Goal: Transaction & Acquisition: Purchase product/service

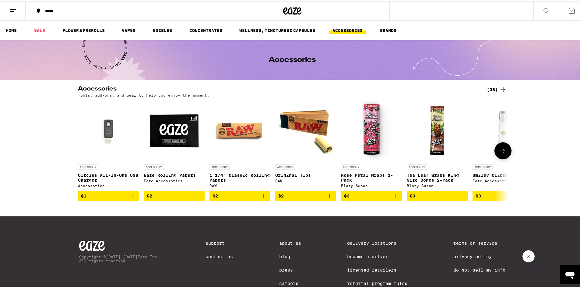
click at [105, 176] on p "Circles All-In-One USB Charger" at bounding box center [108, 176] width 61 height 10
click at [105, 176] on body "***** ***** HOME SALE FLOWER & PREROLLS VAPES EDIBLES CONCENTRATES WELLNESS, TI…" at bounding box center [292, 155] width 584 height 311
click at [526, 166] on div "Accessories (38) Tools, add-ons, and gear to help you enjoy the moment. ACCESSO…" at bounding box center [292, 142] width 584 height 115
click at [546, 131] on div "Accessories (38) Tools, add-ons, and gear to help you enjoy the moment. ACCESSO…" at bounding box center [292, 142] width 584 height 115
click at [498, 176] on p "Smiley Clipper Lighter" at bounding box center [502, 173] width 61 height 5
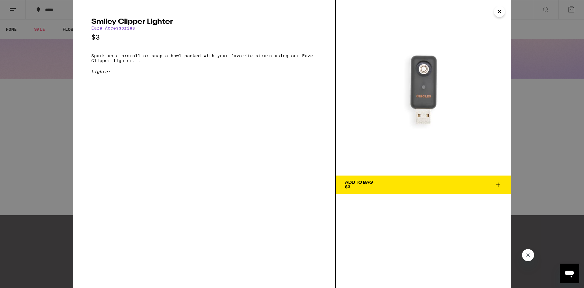
click at [499, 13] on icon "Close" at bounding box center [499, 11] width 7 height 9
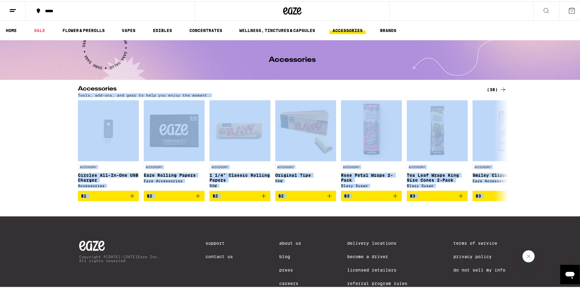
drag, startPoint x: 571, startPoint y: 82, endPoint x: 575, endPoint y: 131, distance: 49.2
click at [575, 131] on div "***** ***** HOME SALE FLOWER & PREROLLS VAPES EDIBLES CONCENTRATES WELLNESS, TI…" at bounding box center [292, 155] width 584 height 311
click at [577, 127] on div "Accessories (38) Tools, add-ons, and gear to help you enjoy the moment. ACCESSO…" at bounding box center [292, 142] width 584 height 115
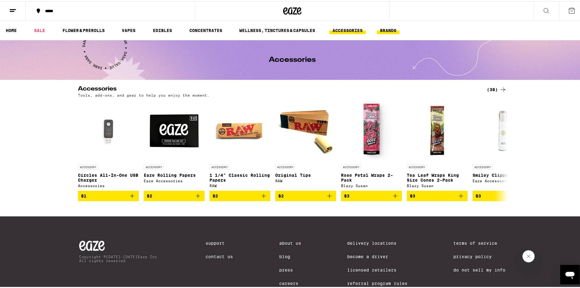
click at [393, 32] on link "BRANDS" at bounding box center [388, 29] width 23 height 7
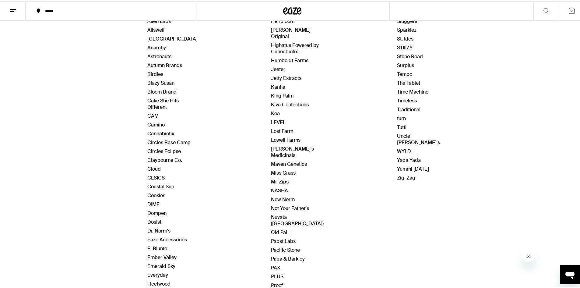
scroll to position [108, 0]
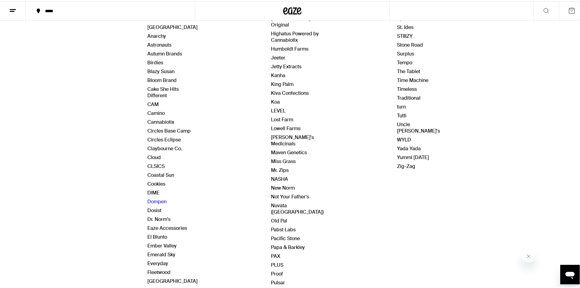
click at [155, 200] on link "Dompen" at bounding box center [156, 200] width 19 height 6
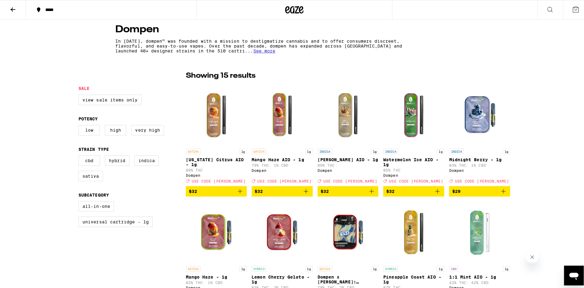
scroll to position [147, 0]
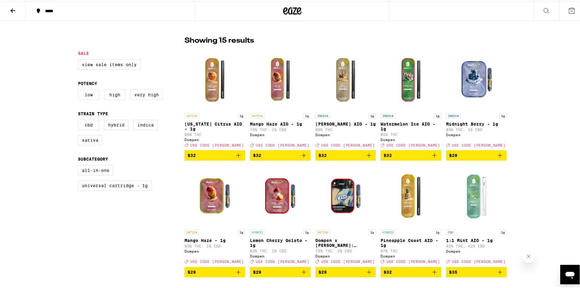
click at [466, 125] on p "Midnight Berry - 1g" at bounding box center [476, 122] width 61 height 5
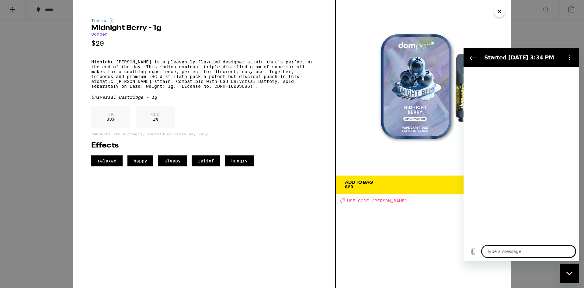
type textarea "x"
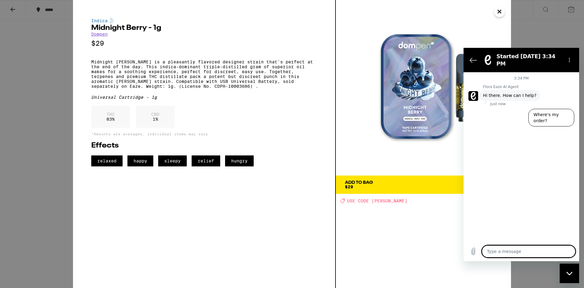
type textarea "d"
type textarea "x"
type textarea "do"
type textarea "x"
type textarea "do"
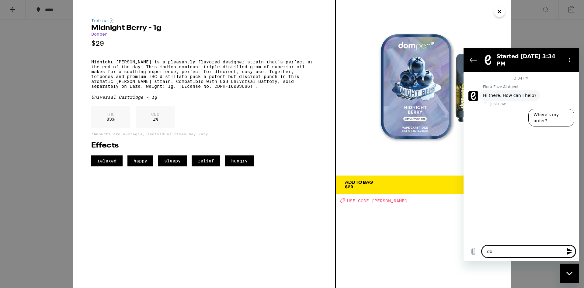
type textarea "x"
type textarea "do y"
type textarea "x"
type textarea "do yo"
type textarea "x"
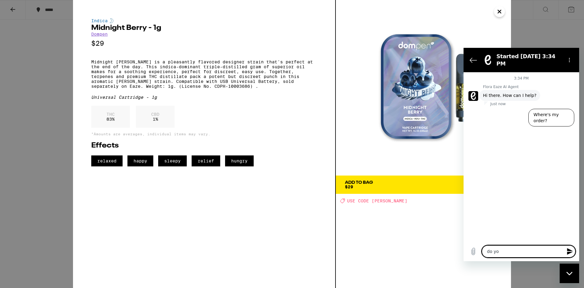
type textarea "do you"
type textarea "x"
type textarea "do you"
type textarea "x"
type textarea "do you s"
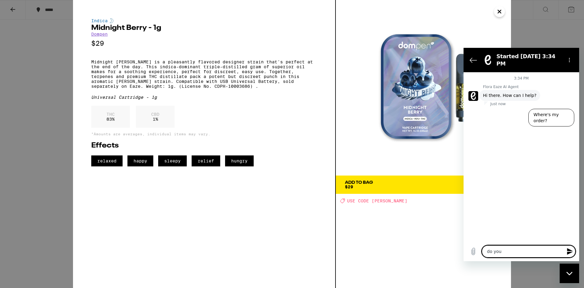
type textarea "x"
type textarea "do you se"
type textarea "x"
type textarea "do you sel"
type textarea "x"
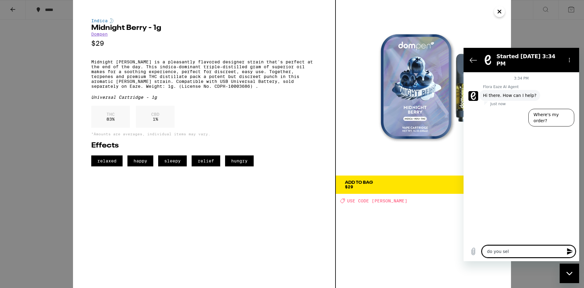
type textarea "do you sell"
type textarea "x"
type textarea "do you sell"
type textarea "x"
type textarea "do you sell t"
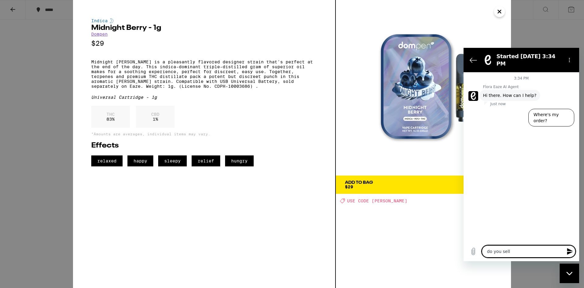
type textarea "x"
type textarea "do you sell th"
type textarea "x"
type textarea "do you sell the"
type textarea "x"
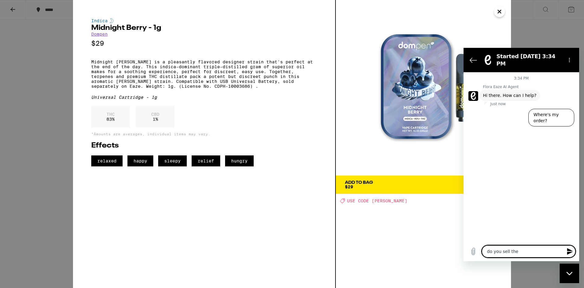
type textarea "do you sell the"
type textarea "x"
type textarea "do you sell the c"
type textarea "x"
type textarea "do you sell the ch"
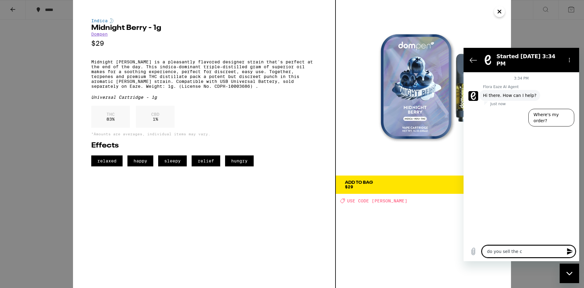
type textarea "x"
type textarea "do you sell the cha"
type textarea "x"
type textarea "do you sell the char"
type textarea "x"
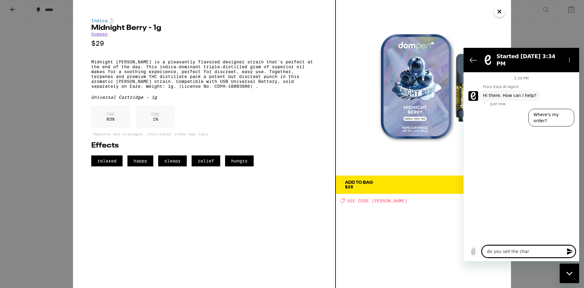
type textarea "do you sell the charg"
type textarea "x"
type textarea "do you sell the chargi"
type textarea "x"
type textarea "do you sell the chargin"
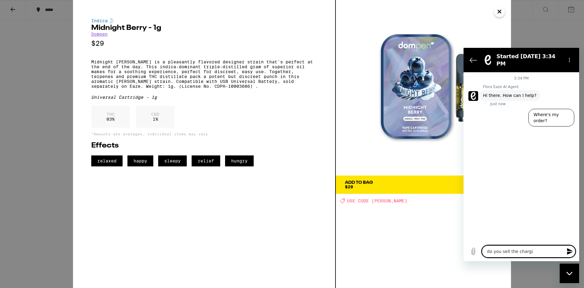
type textarea "x"
type textarea "do you sell the charging"
type textarea "x"
type textarea "do you sell the charging/"
type textarea "x"
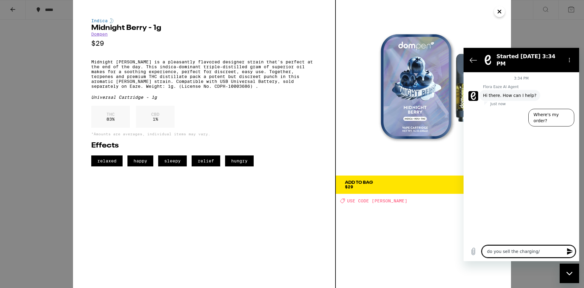
type textarea "do you sell the charging/b"
type textarea "x"
type textarea "do you sell the charging/ba"
type textarea "x"
type textarea "do you sell the charging/bat"
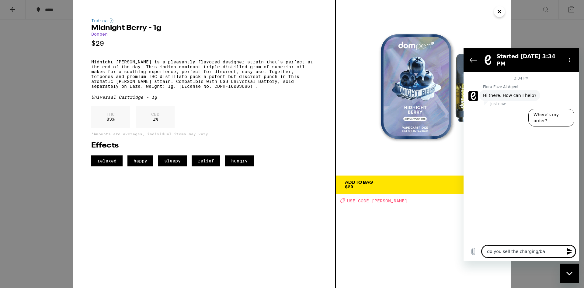
type textarea "x"
type textarea "do you sell the charging/batt"
type textarea "x"
type textarea "do you sell the charging/batte"
type textarea "x"
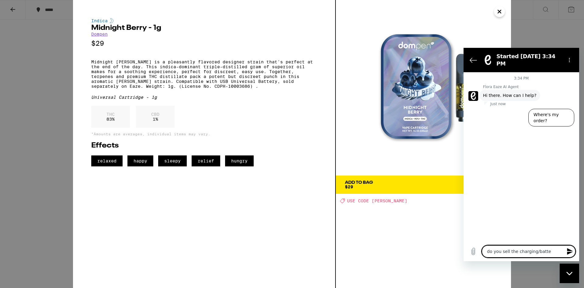
type textarea "do you sell the charging/batter"
type textarea "x"
type textarea "do you sell the charging/battery"
type textarea "x"
type textarea "do you sell the charging/battery"
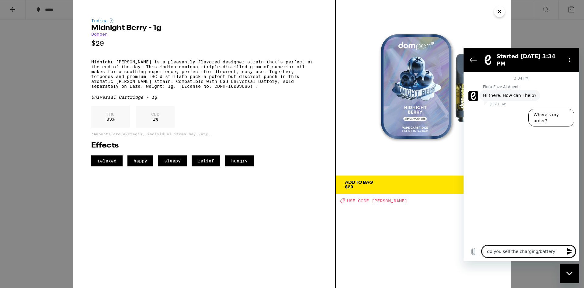
type textarea "x"
type textarea "do you sell the charging/battery a"
type textarea "x"
type textarea "do you sell the charging/battery at"
type textarea "x"
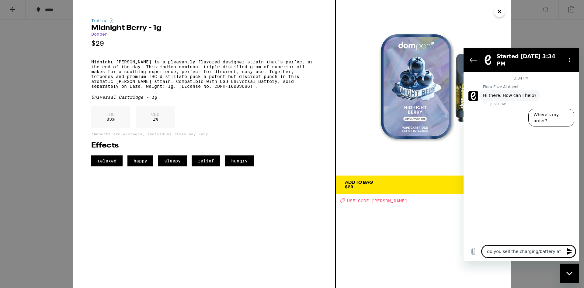
type textarea "do you sell the charging/battery att"
type textarea "x"
type textarea "do you sell the charging/battery attc"
type textarea "x"
type textarea "do you sell the charging/battery attch"
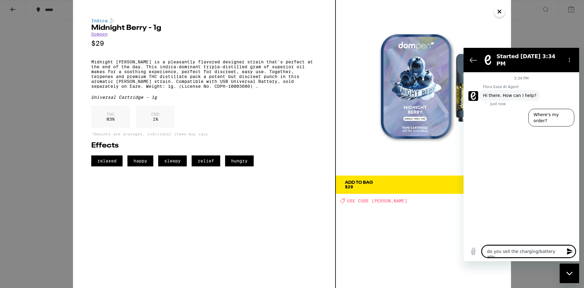
type textarea "x"
type textarea "do you sell the charging/battery attchm"
type textarea "x"
type textarea "do you sell the charging/battery attchme"
type textarea "x"
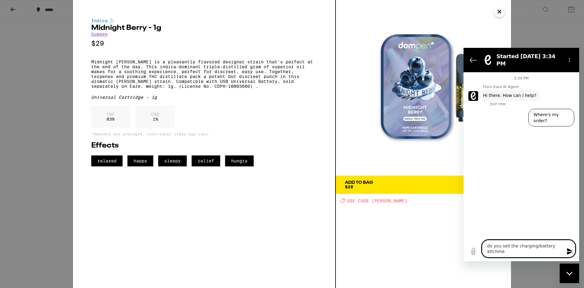
type textarea "do you sell the charging/battery attchmen"
type textarea "x"
type textarea "do you sell the charging/battery attchment"
type textarea "x"
type textarea "do you sell the charging/battery attchment"
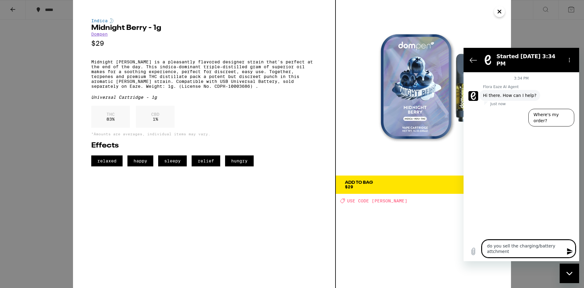
type textarea "x"
type textarea "do you sell the charging/battery attchment f"
type textarea "x"
type textarea "do you sell the charging/battery attchment fo"
type textarea "x"
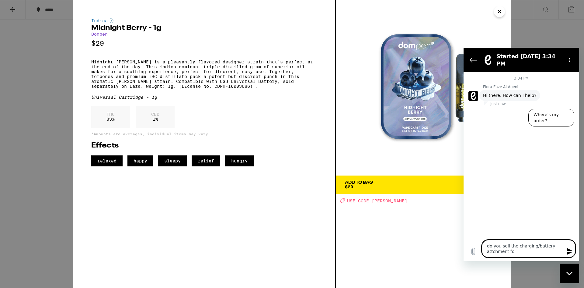
type textarea "do you sell the charging/battery attchment for"
type textarea "x"
type textarea "do you sell the charging/battery attchment for"
type textarea "x"
type textarea "do you sell the charging/battery attchment for d"
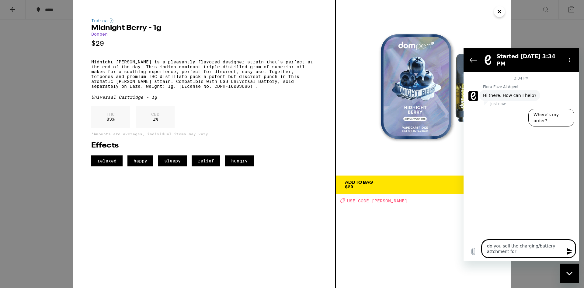
type textarea "x"
type textarea "do you sell the charging/battery attchment for do"
type textarea "x"
type textarea "do you sell the charging/battery attchment for dom"
type textarea "x"
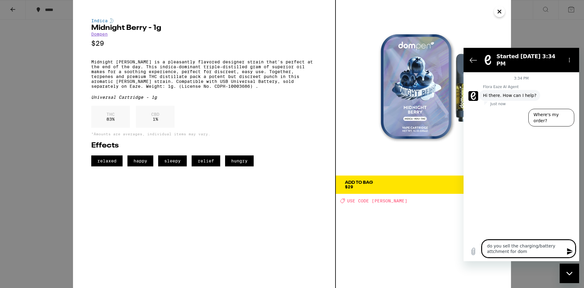
type textarea "do you sell the charging/battery attchment for domp"
type textarea "x"
type textarea "do you sell the charging/battery attchment for dompe"
type textarea "x"
type textarea "do you sell the charging/battery attchment for dompen"
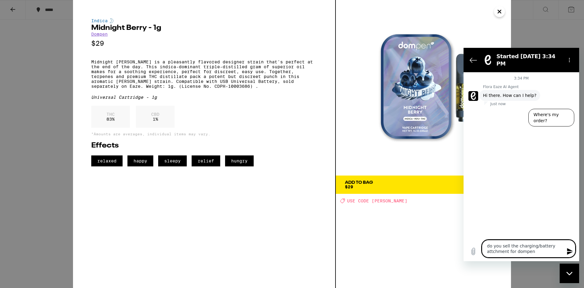
type textarea "x"
type textarea "do you sell the charging/battery attchment for dompen"
type textarea "x"
type textarea "do you sell the charging/battery attchment for dompen"
type textarea "x"
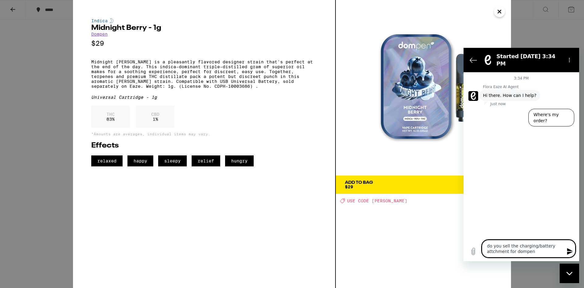
type textarea "do you sell the charging/battery attchment for dompen/"
type textarea "x"
type textarea "do you sell the charging/battery attchment for dompen/m"
type textarea "x"
type textarea "do you sell the charging/battery attchment for dompen/mi"
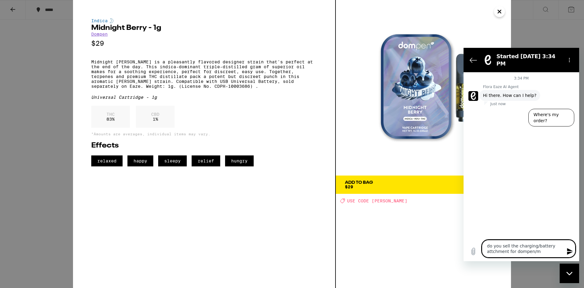
type textarea "x"
type textarea "do you sell the charging/battery attchment for dompen/mid"
type textarea "x"
type textarea "do you sell the charging/battery attchment for dompen/midn"
type textarea "x"
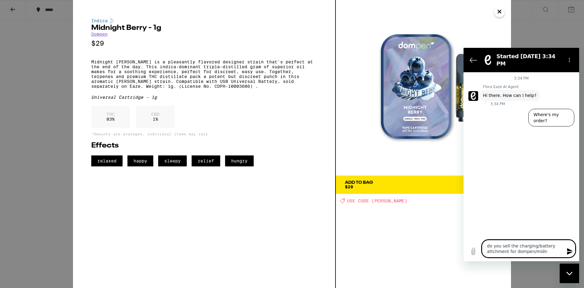
type textarea "do you sell the charging/battery attchment for dompen/midni"
type textarea "x"
type textarea "do you sell the charging/battery attchment for dompen/midnig"
type textarea "x"
type textarea "do you sell the charging/battery attchment for dompen/midnigh"
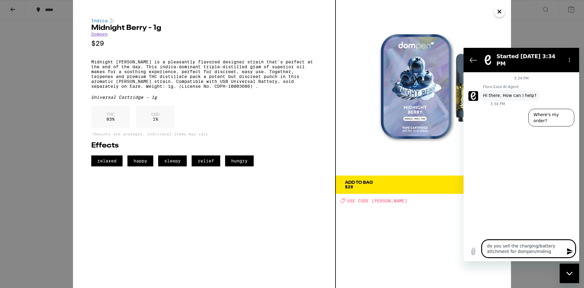
type textarea "x"
type textarea "do you sell the charging/battery attchment for dompen/midnight"
type textarea "x"
type textarea "do you sell the charging/battery attchment for dompen/midnight"
type textarea "x"
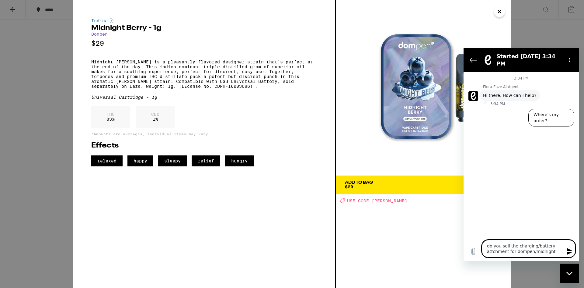
type textarea "do you sell the charging/battery attchment for dompen/midnight b"
type textarea "x"
type textarea "do you sell the charging/battery attchment for dompen/midnight be"
type textarea "x"
type textarea "do you sell the charging/battery attchment for dompen/midnight ber"
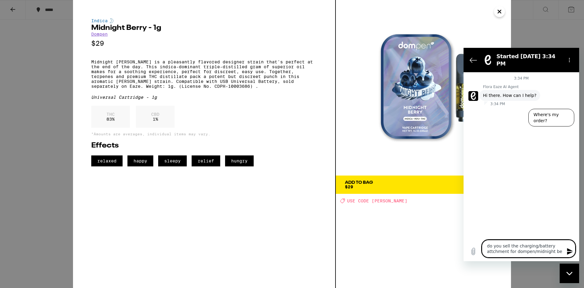
type textarea "x"
type textarea "do you sell the charging/battery attchment for dompen/midnight berr"
type textarea "x"
type textarea "do you sell the charging/battery attchment for dompen/midnight [PERSON_NAME]"
type textarea "x"
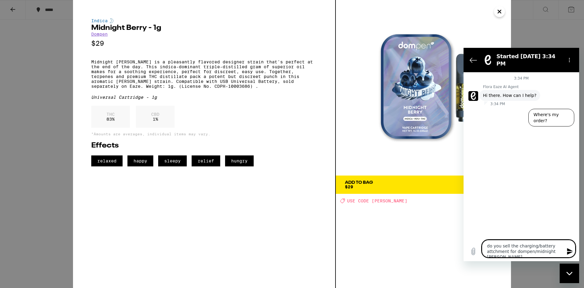
drag, startPoint x: 498, startPoint y: 247, endPoint x: 497, endPoint y: 253, distance: 5.3
click at [497, 253] on textarea "do you sell the charging/battery attchment for dompen/midnight [PERSON_NAME]" at bounding box center [529, 248] width 94 height 18
type textarea "do you sell the charging/battery attachment for dompen/midnight [PERSON_NAME]"
type textarea "x"
click at [563, 251] on textarea "do you sell the charging/battery attachment for dompen/midnight [PERSON_NAME]" at bounding box center [529, 248] width 94 height 18
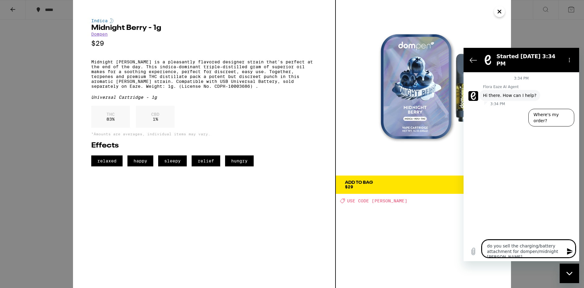
type textarea "do you sell the charging/battery attachment for dompen/midnight [PERSON_NAME]"
type textarea "x"
type textarea "do you sell the charging/battery attachment for dompen/midnight [PERSON_NAME] v"
type textarea "x"
type textarea "do you sell the charging/battery attachment for dompen/midnight [PERSON_NAME] va"
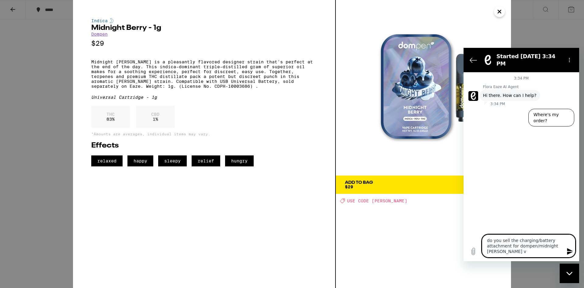
type textarea "x"
type textarea "do you sell the charging/battery attachment for dompen/midnight berry vap"
type textarea "x"
type textarea "do you sell the charging/battery attachment for dompen/midnight [PERSON_NAME] v…"
type textarea "x"
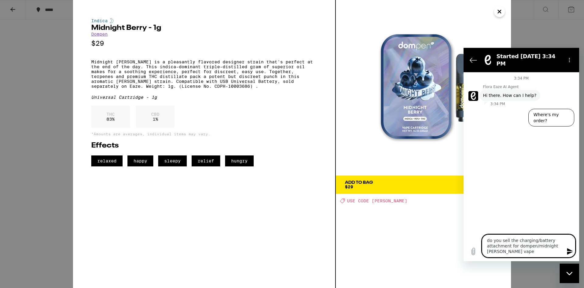
type textarea "do you sell the charging/battery attachment for dompen/midnight [PERSON_NAME] v…"
type textarea "x"
type textarea "do you sell the charging/battery attachment for dompen/midnight [PERSON_NAME] v…"
type textarea "x"
type textarea "do you sell the charging/battery attachment for dompen/midnight [PERSON_NAME] v…"
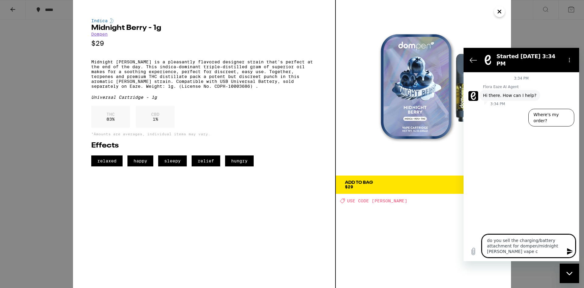
type textarea "x"
type textarea "do you sell the charging/battery attachment for dompen/midnight [PERSON_NAME] v…"
type textarea "x"
type textarea "do you sell the charging/battery attachment for dompen/midnight [PERSON_NAME] v…"
type textarea "x"
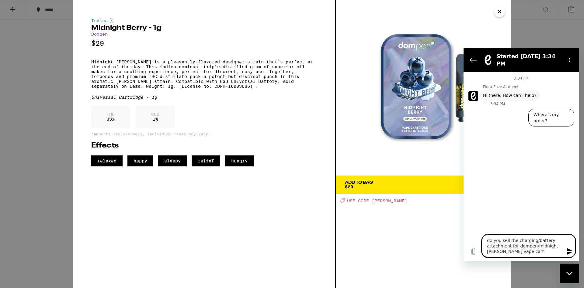
type textarea "do you sell the charging/battery attachment for dompen/midnight [PERSON_NAME] v…"
type textarea "x"
type textarea "do you sell the charging/battery attachment for dompen/midnight [PERSON_NAME] v…"
type textarea "x"
type textarea "do you sell the charging/battery attachment for dompen/midnight [PERSON_NAME] v…"
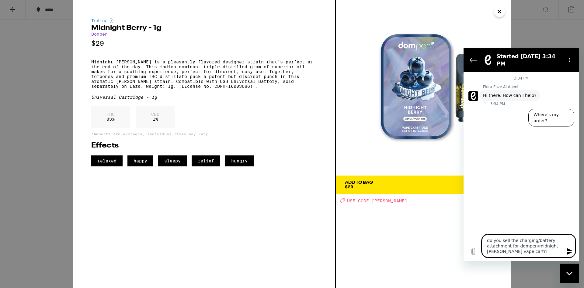
type textarea "x"
type textarea "do you sell the charging/battery attachment for dompen/midnight [PERSON_NAME] v…"
type textarea "x"
type textarea "do you sell the charging/battery attachment for dompen/midnight [PERSON_NAME] v…"
type textarea "x"
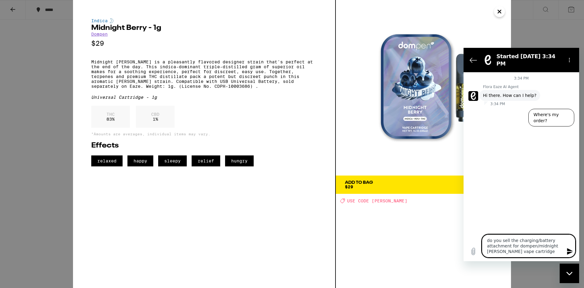
type textarea "do you sell the charging/battery attachment for dompen/midnight [PERSON_NAME] v…"
click at [568, 252] on icon "Send message" at bounding box center [570, 251] width 6 height 7
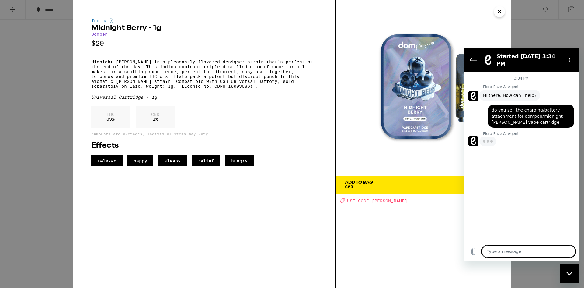
type textarea "x"
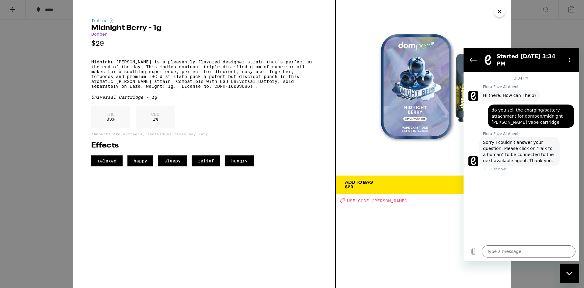
click at [500, 10] on icon "Close" at bounding box center [499, 11] width 7 height 9
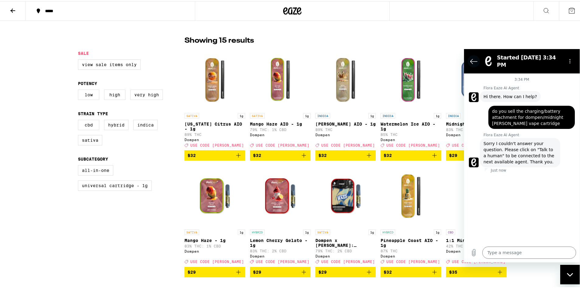
click at [471, 59] on icon "Back to the conversation list" at bounding box center [473, 61] width 7 height 5
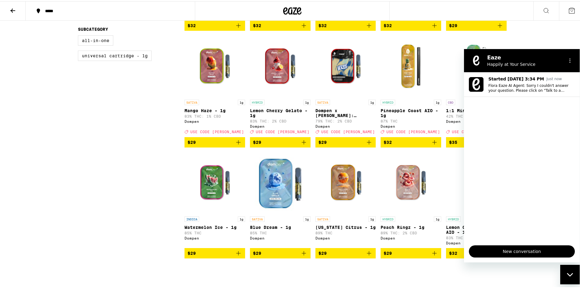
scroll to position [280, 0]
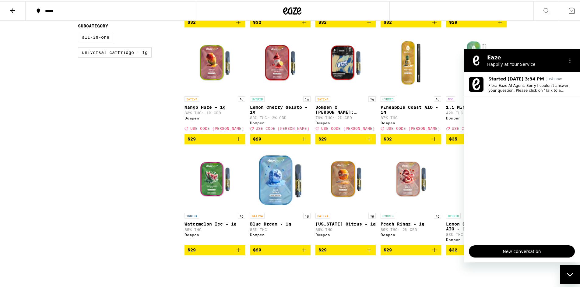
click at [558, 27] on div "Dompen In [DATE], dompen™ was founded with a mission to destigmatize cannabis a…" at bounding box center [292, 80] width 584 height 682
click at [126, 56] on label "Universal Cartridge - 1g" at bounding box center [115, 51] width 74 height 10
click at [79, 32] on input "Universal Cartridge - 1g" at bounding box center [79, 32] width 0 height 0
checkbox input "true"
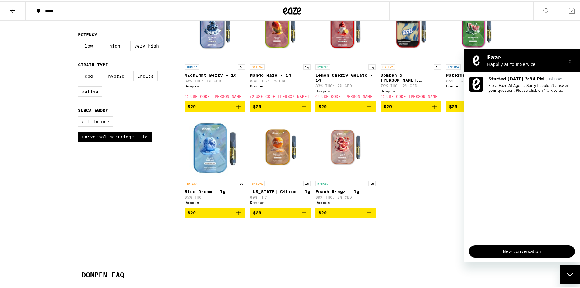
scroll to position [194, 0]
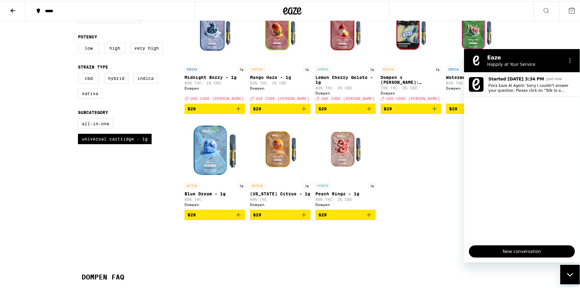
click at [570, 278] on div "Close messaging window" at bounding box center [569, 274] width 18 height 18
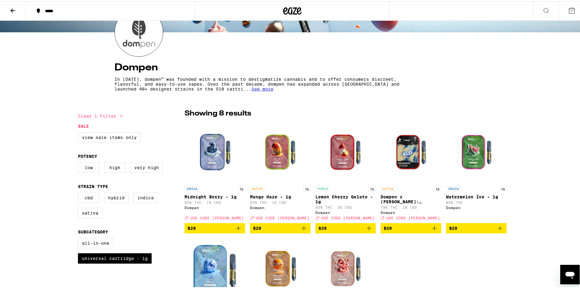
scroll to position [61, 0]
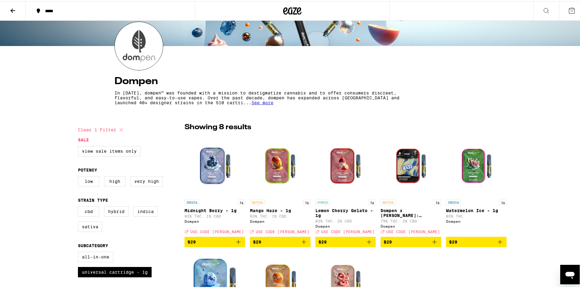
click at [11, 8] on icon at bounding box center [12, 9] width 7 height 7
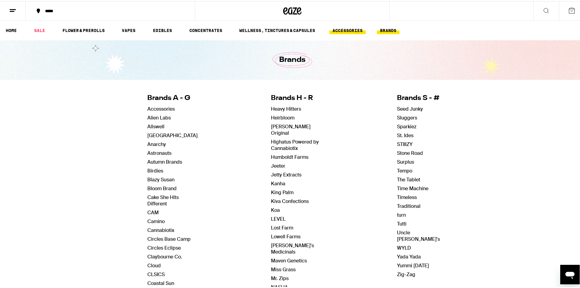
click at [349, 31] on link "ACCESSORIES" at bounding box center [347, 29] width 36 height 7
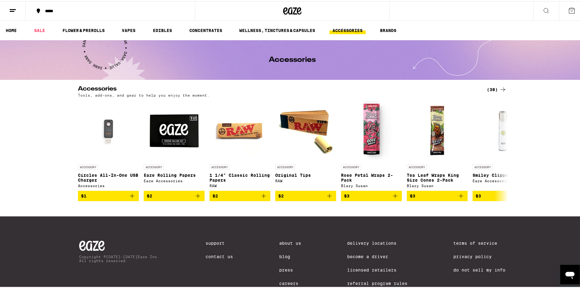
click at [500, 88] on icon at bounding box center [502, 88] width 7 height 7
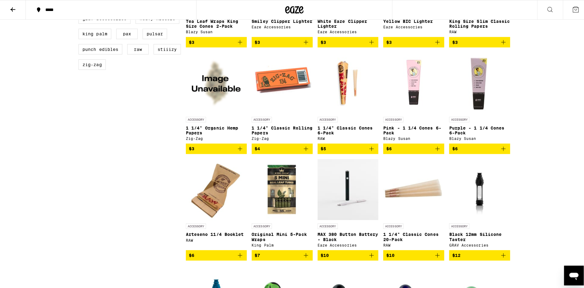
scroll to position [257, 0]
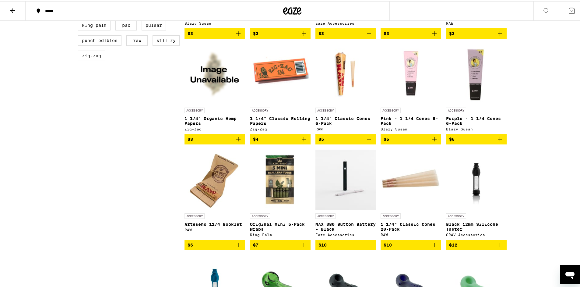
click at [342, 230] on p "MAX 380 Button Battery - Black" at bounding box center [345, 225] width 61 height 10
click at [342, 231] on body "***** ***** Accessories Tools, add-ons, and gear to help you enjoy the moment. …" at bounding box center [292, 262] width 584 height 1038
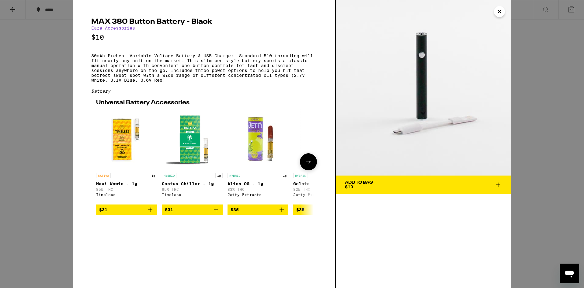
click at [311, 165] on icon at bounding box center [308, 161] width 7 height 7
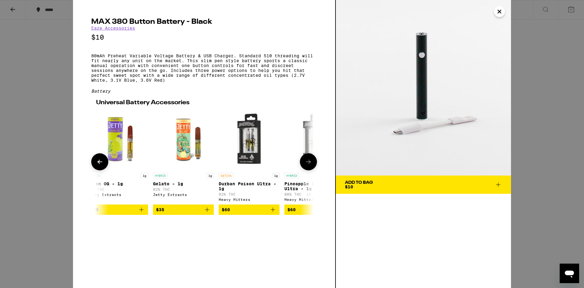
scroll to position [0, 150]
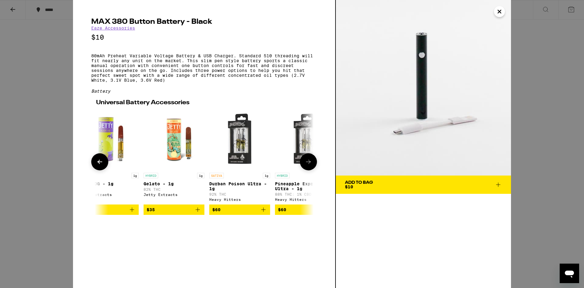
click at [311, 165] on icon at bounding box center [308, 161] width 7 height 7
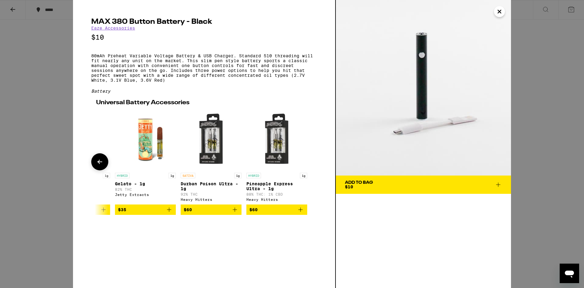
click at [311, 166] on div at bounding box center [308, 161] width 17 height 17
click at [497, 184] on icon at bounding box center [498, 184] width 7 height 7
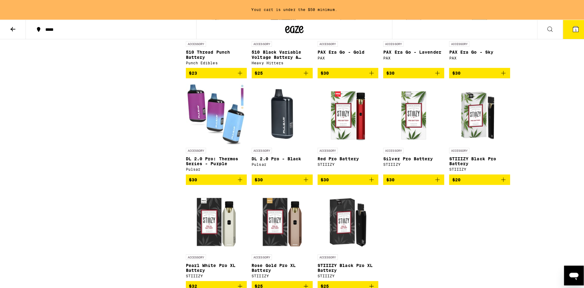
scroll to position [660, 0]
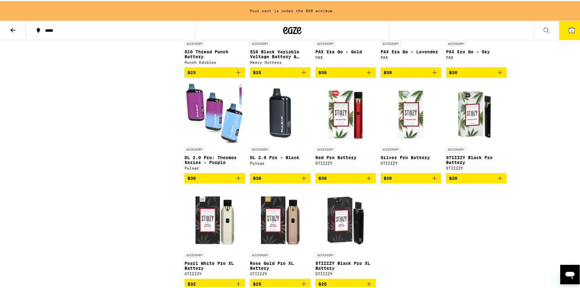
click at [347, 159] on p "Red Pro Battery" at bounding box center [345, 156] width 61 height 5
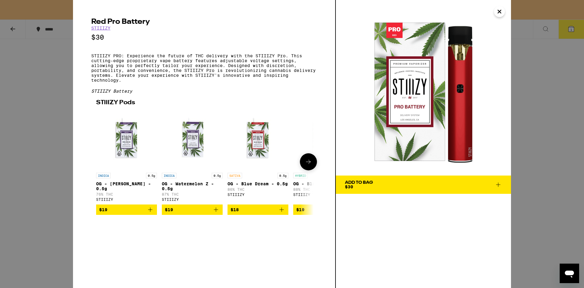
click at [307, 165] on icon at bounding box center [308, 161] width 7 height 7
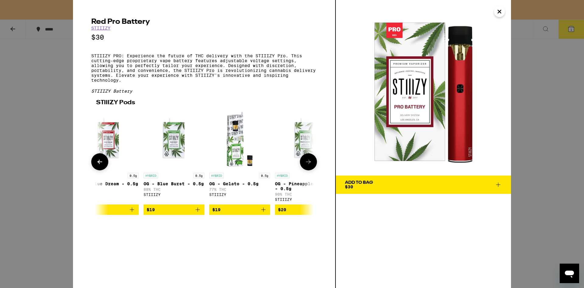
click at [307, 165] on icon at bounding box center [308, 161] width 7 height 7
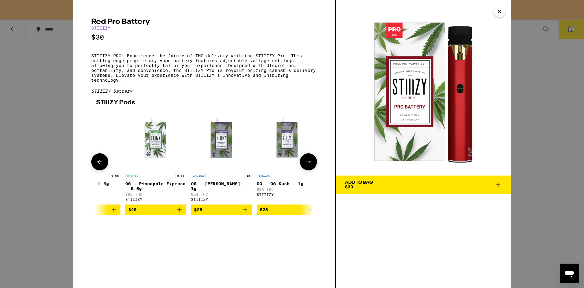
click at [307, 165] on icon at bounding box center [308, 161] width 7 height 7
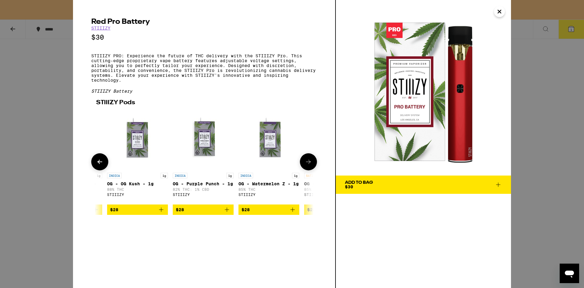
click at [307, 165] on icon at bounding box center [308, 161] width 7 height 7
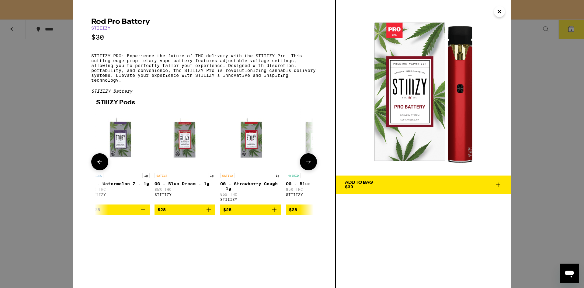
click at [307, 165] on icon at bounding box center [308, 161] width 7 height 7
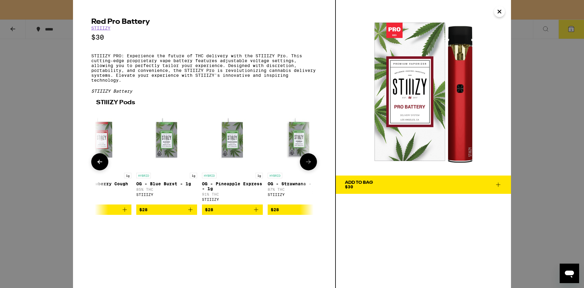
click at [307, 165] on icon at bounding box center [308, 161] width 7 height 7
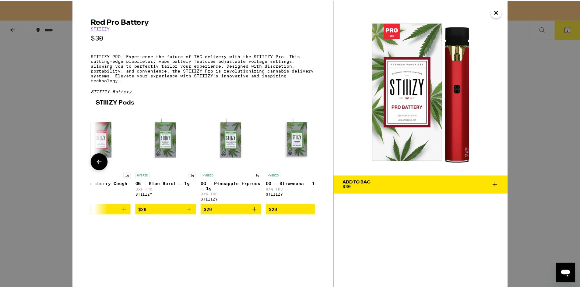
scroll to position [0, 770]
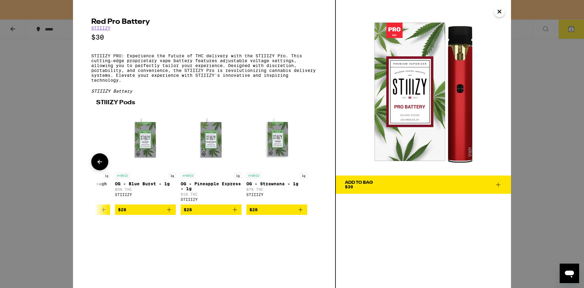
click at [307, 170] on div at bounding box center [308, 161] width 17 height 17
click at [502, 10] on icon "Close" at bounding box center [499, 11] width 7 height 9
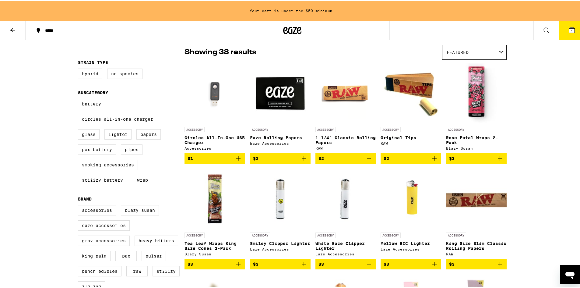
scroll to position [41, 0]
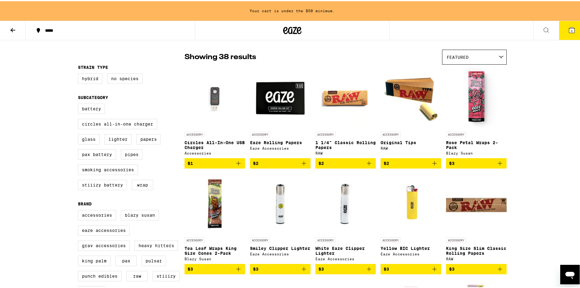
click at [11, 28] on icon at bounding box center [12, 28] width 7 height 7
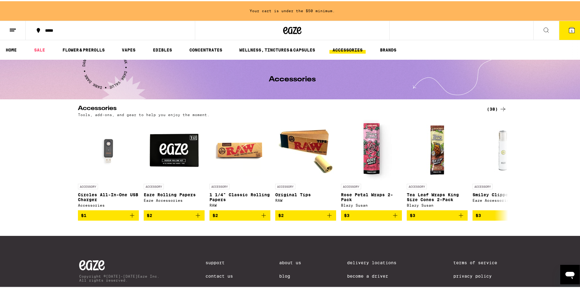
click at [548, 31] on button at bounding box center [546, 29] width 26 height 19
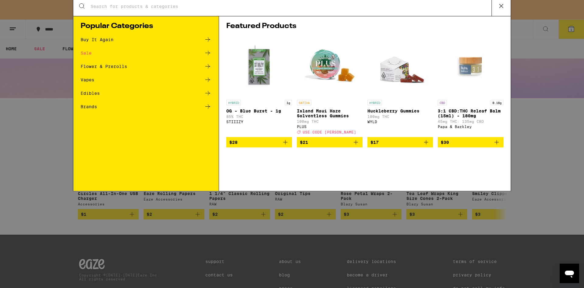
click at [208, 43] on icon at bounding box center [207, 43] width 7 height 7
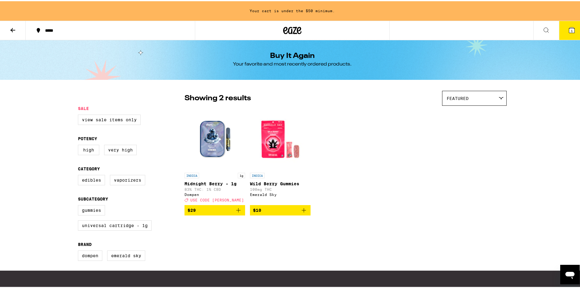
click at [235, 212] on icon "Add to bag" at bounding box center [238, 208] width 7 height 7
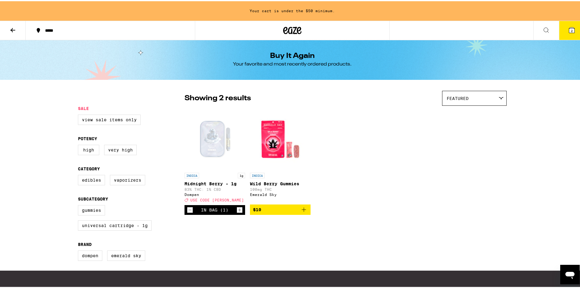
click at [238, 210] on icon "Increment" at bounding box center [239, 208] width 3 height 3
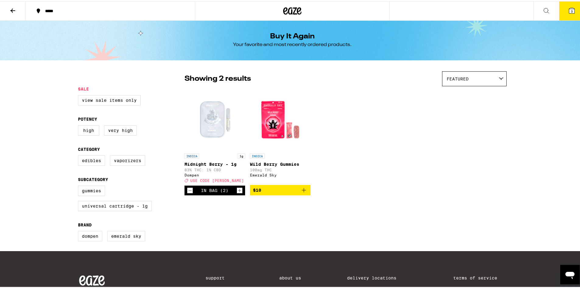
click at [237, 193] on icon "Increment" at bounding box center [239, 188] width 5 height 7
click at [569, 9] on icon at bounding box center [571, 9] width 5 height 5
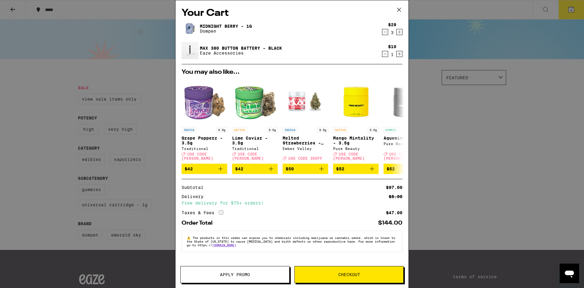
click at [398, 11] on icon at bounding box center [399, 9] width 9 height 9
